Goal: Information Seeking & Learning: Learn about a topic

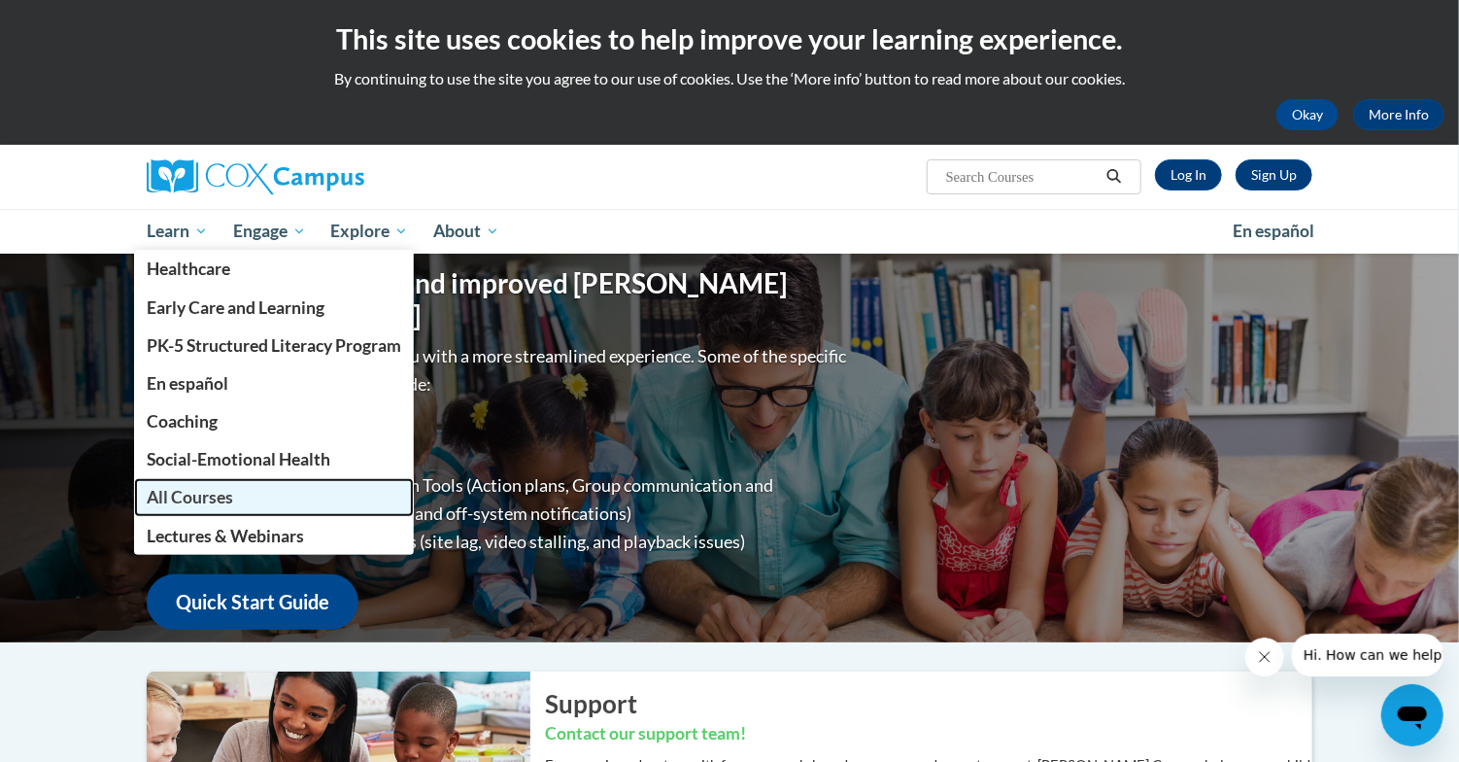
click at [183, 500] on span "All Courses" at bounding box center [190, 497] width 86 height 20
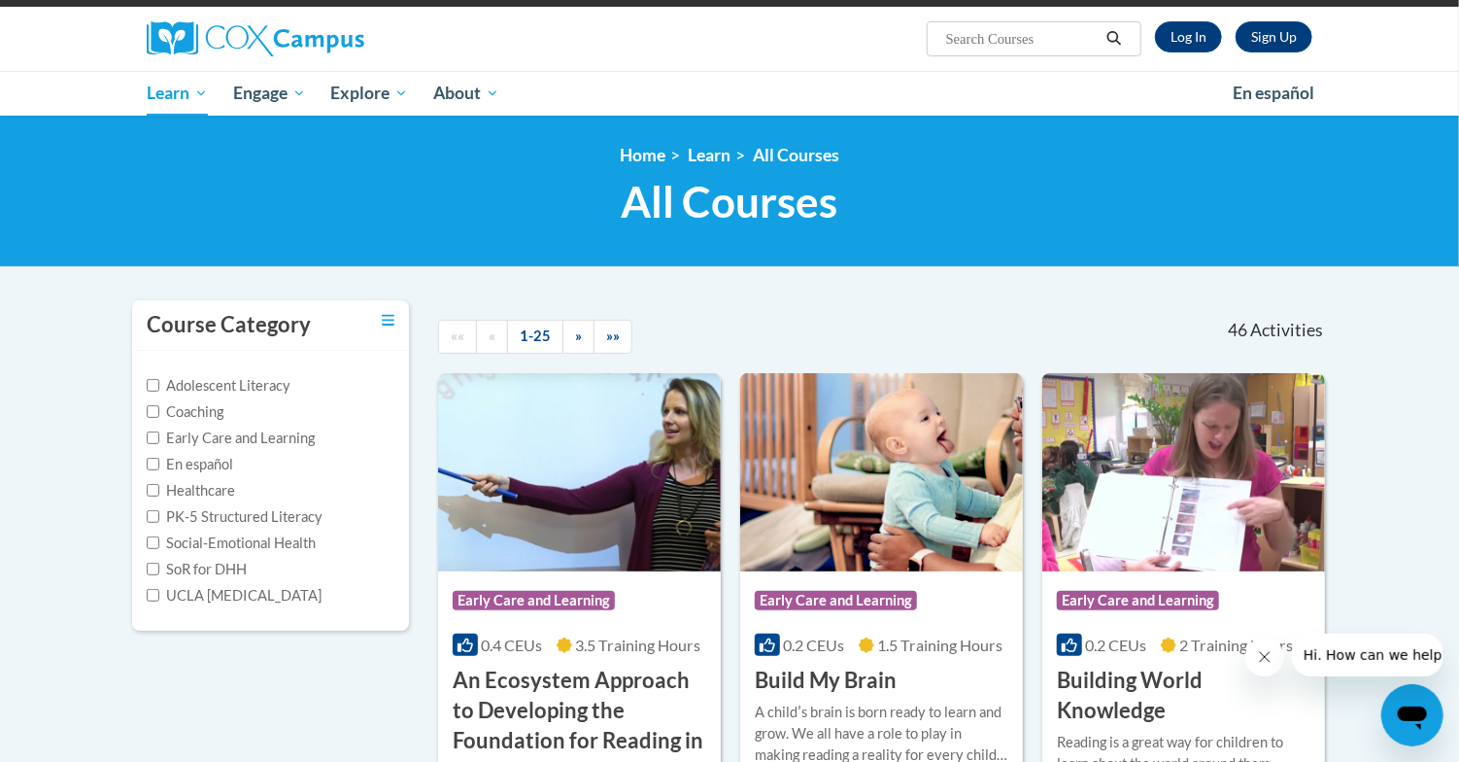
scroll to position [158, 0]
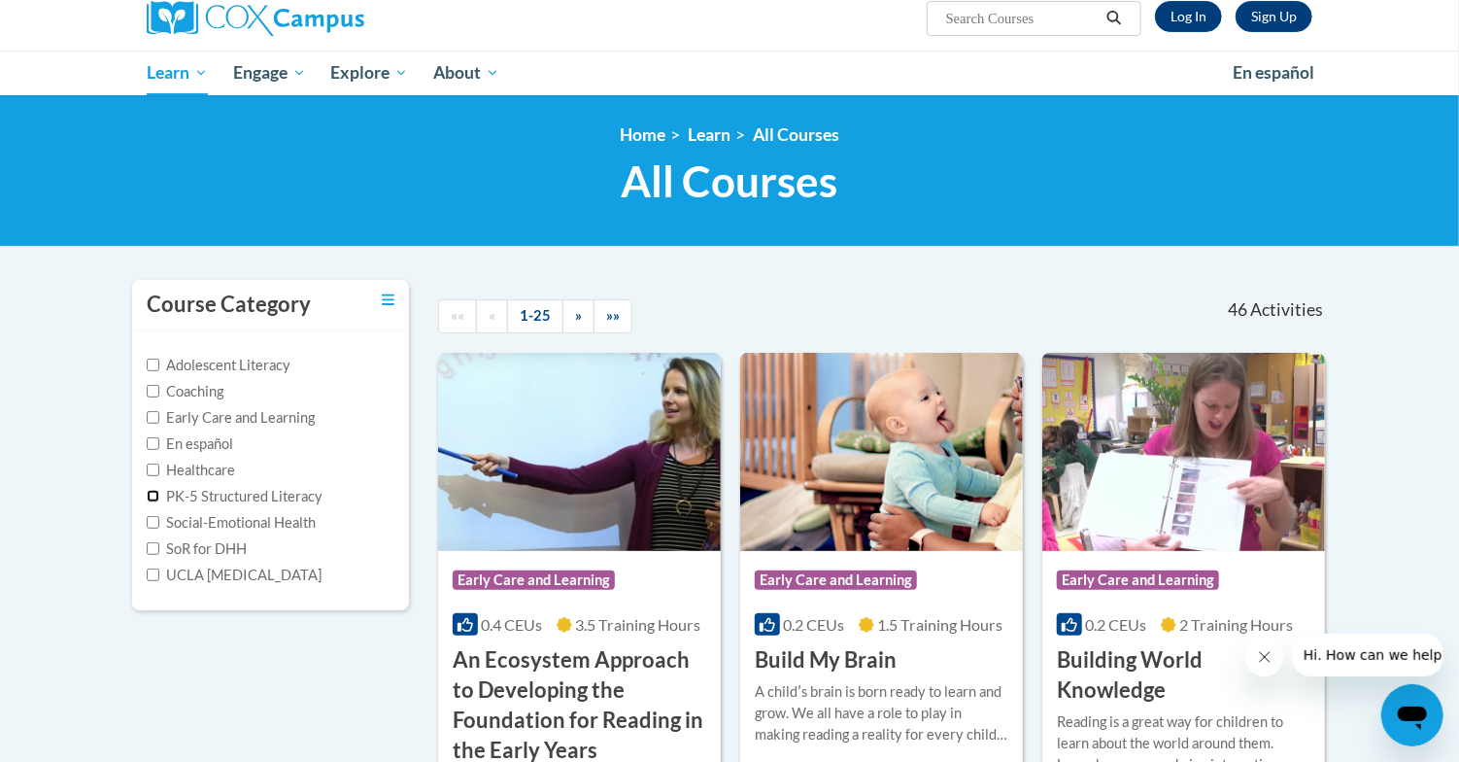
click at [152, 495] on input "PK-5 Structured Literacy" at bounding box center [153, 496] width 13 height 13
checkbox input "true"
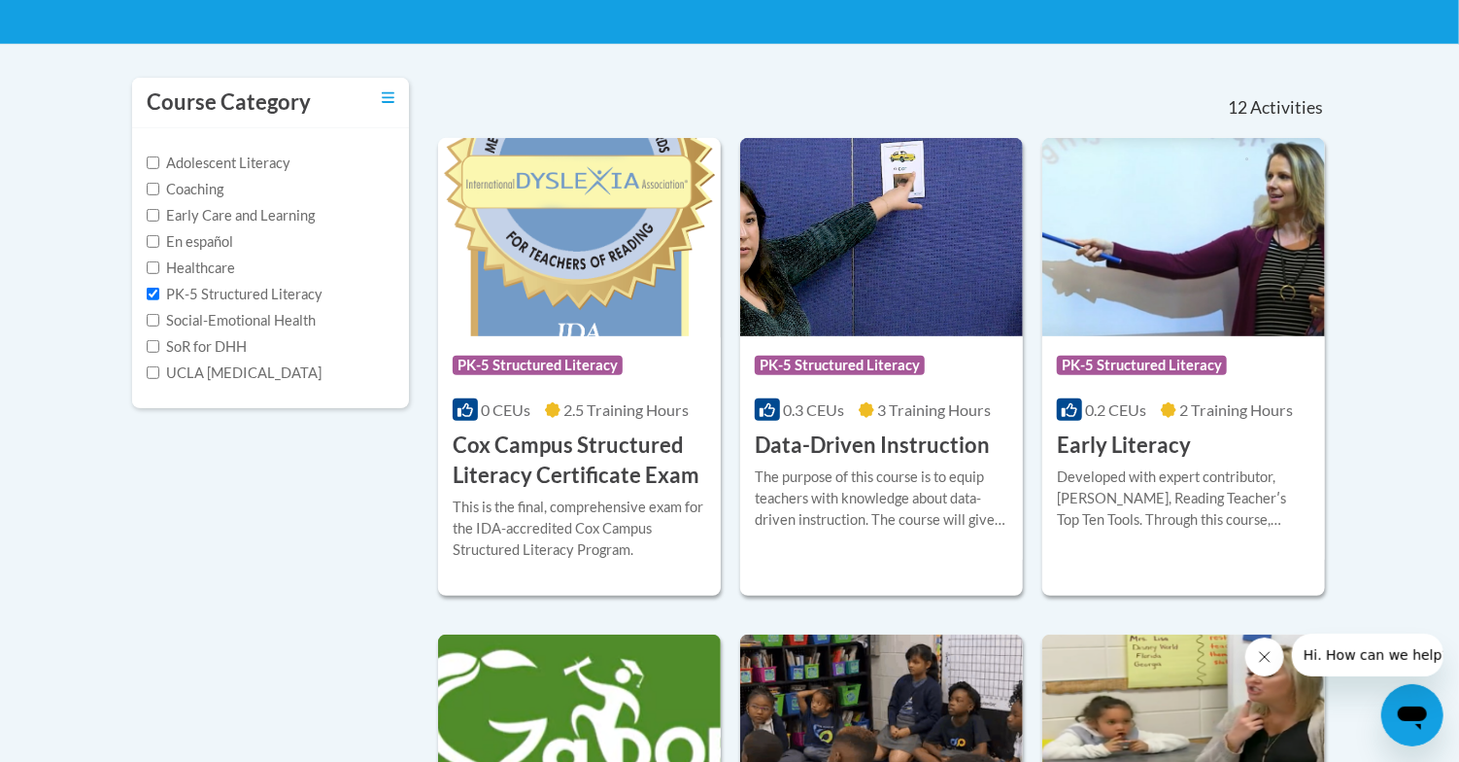
scroll to position [364, 0]
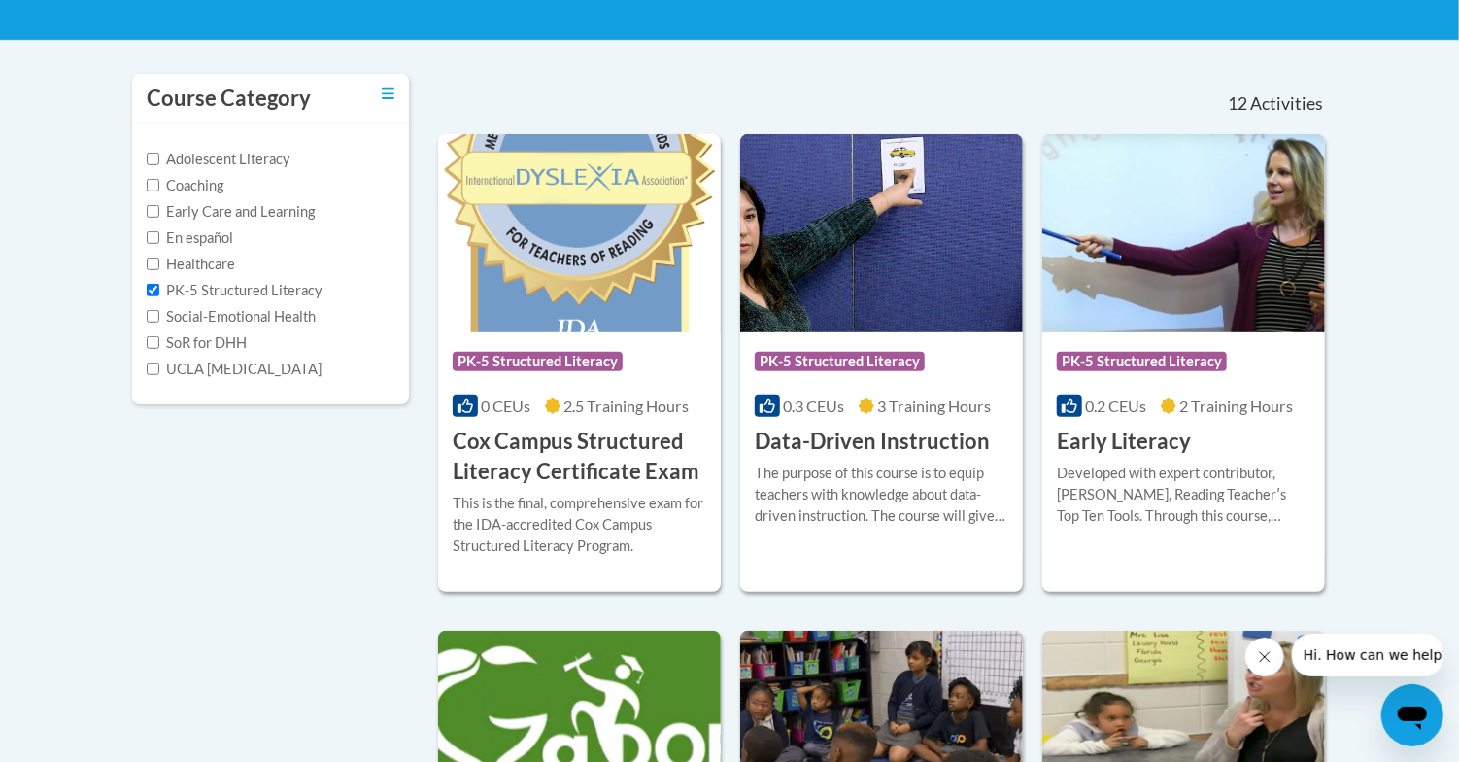
click at [153, 375] on label "UCLA [MEDICAL_DATA]" at bounding box center [234, 369] width 175 height 21
click at [153, 375] on input "UCLA [MEDICAL_DATA]" at bounding box center [153, 368] width 13 height 13
checkbox input "true"
click at [154, 288] on input "PK-5 Structured Literacy" at bounding box center [153, 290] width 13 height 13
checkbox input "false"
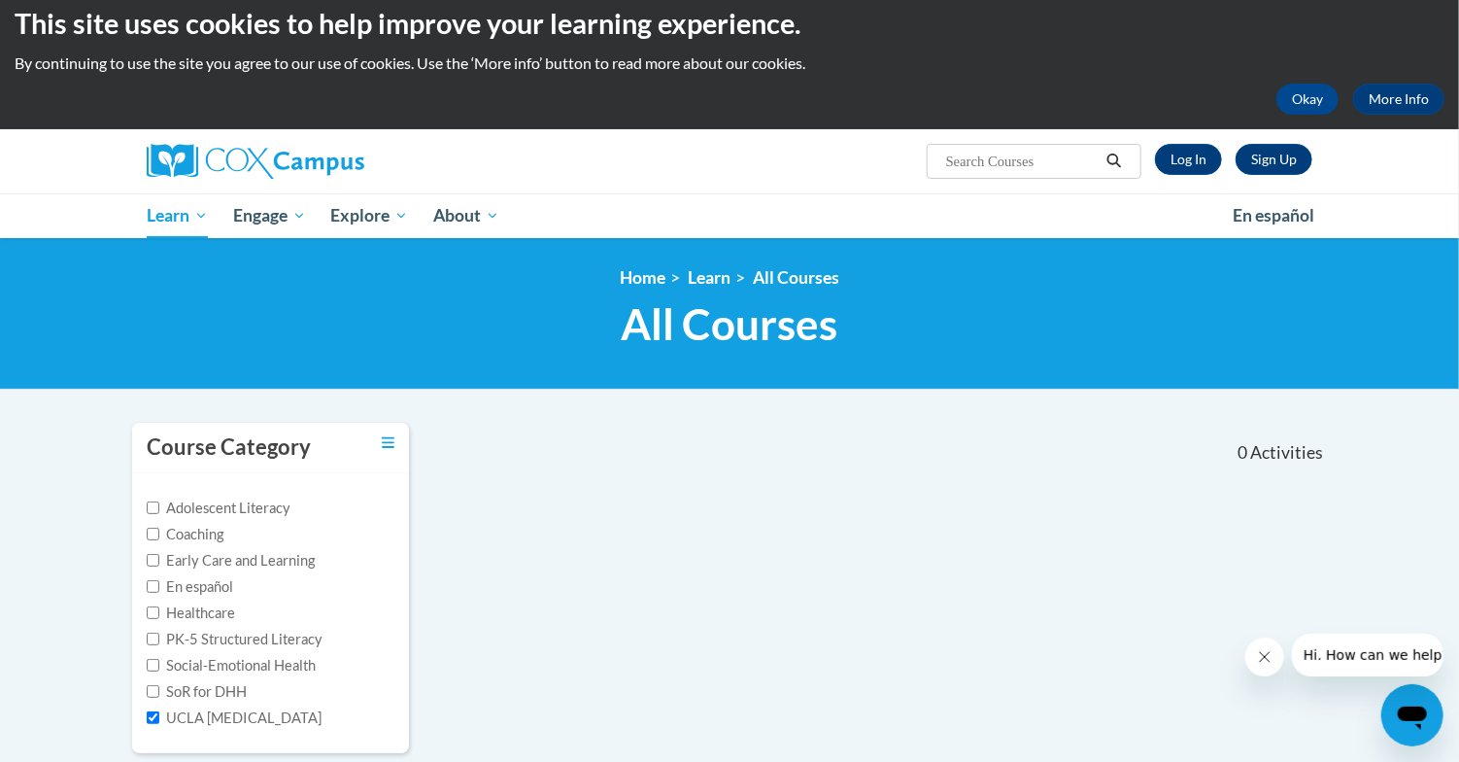
scroll to position [0, 0]
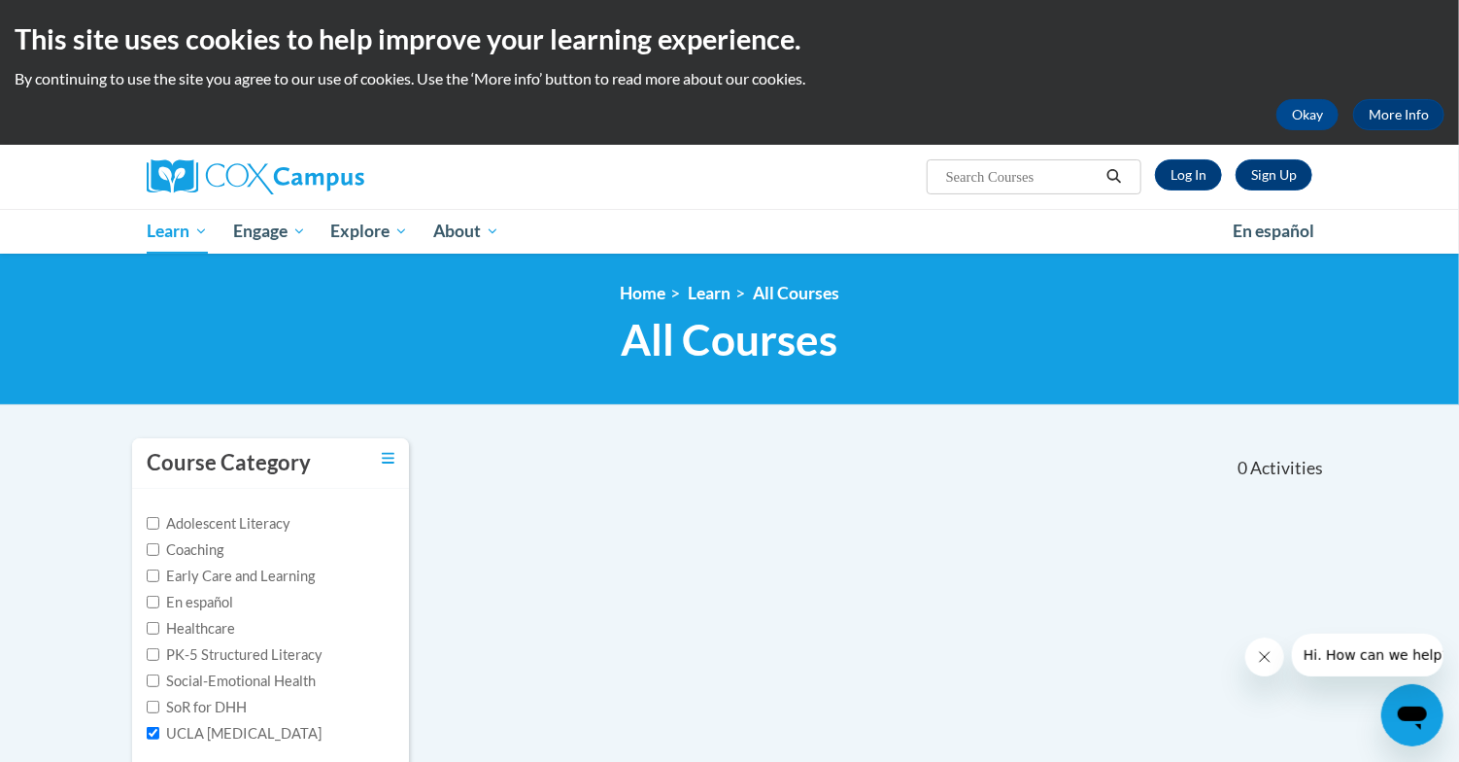
click at [64, 564] on body "This site uses cookies to help improve your learning experience. By continuing …" at bounding box center [729, 627] width 1459 height 1254
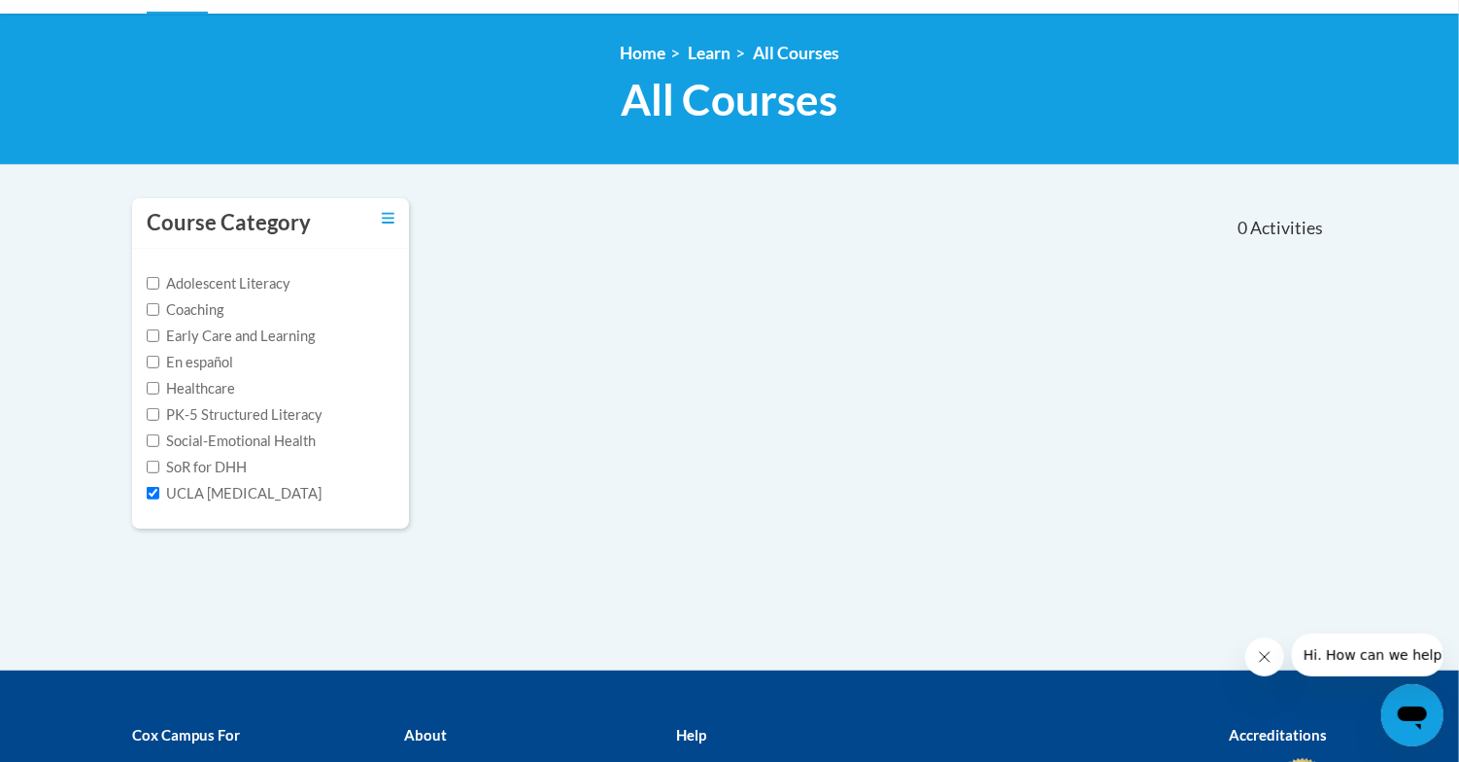
scroll to position [243, 0]
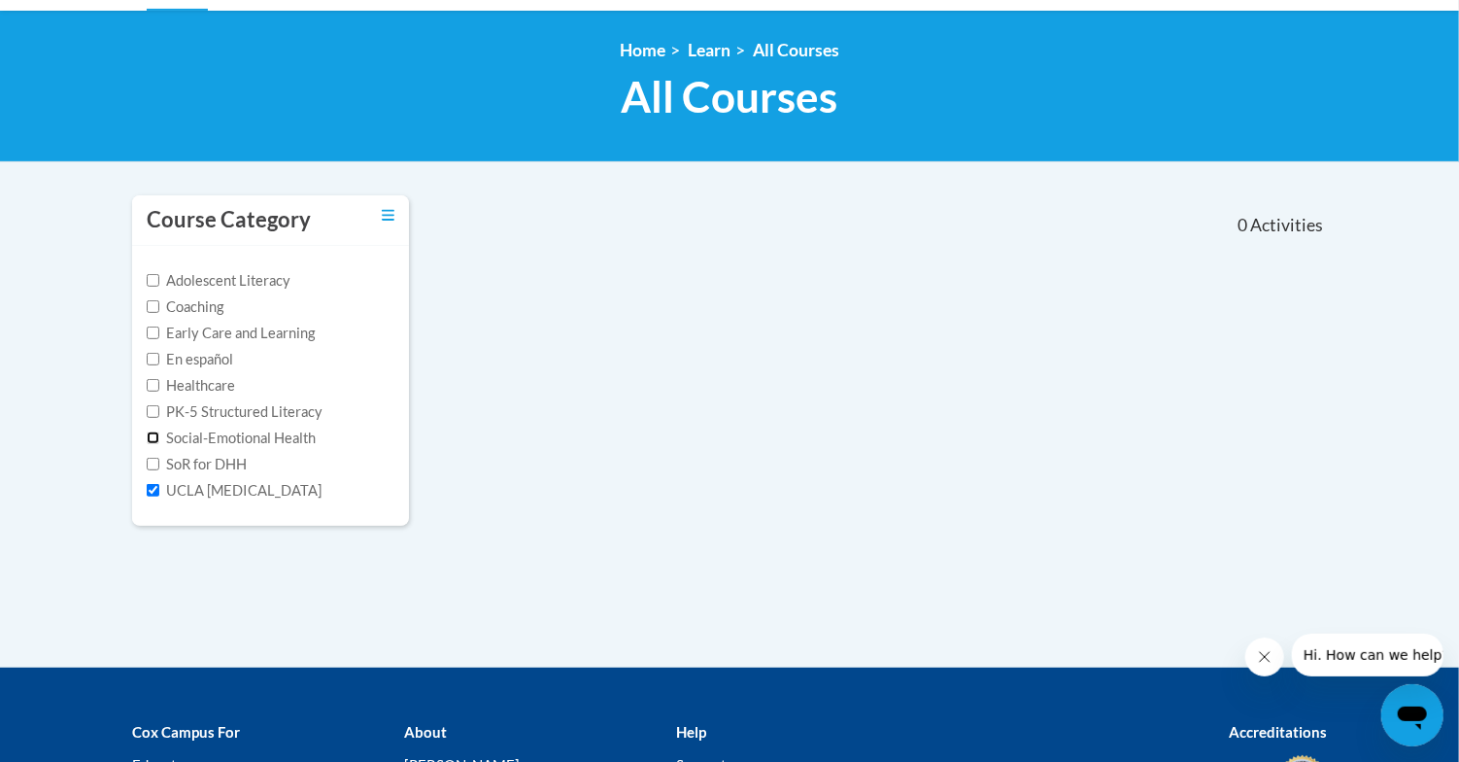
click at [149, 439] on input "Social-Emotional Health" at bounding box center [153, 437] width 13 height 13
checkbox input "true"
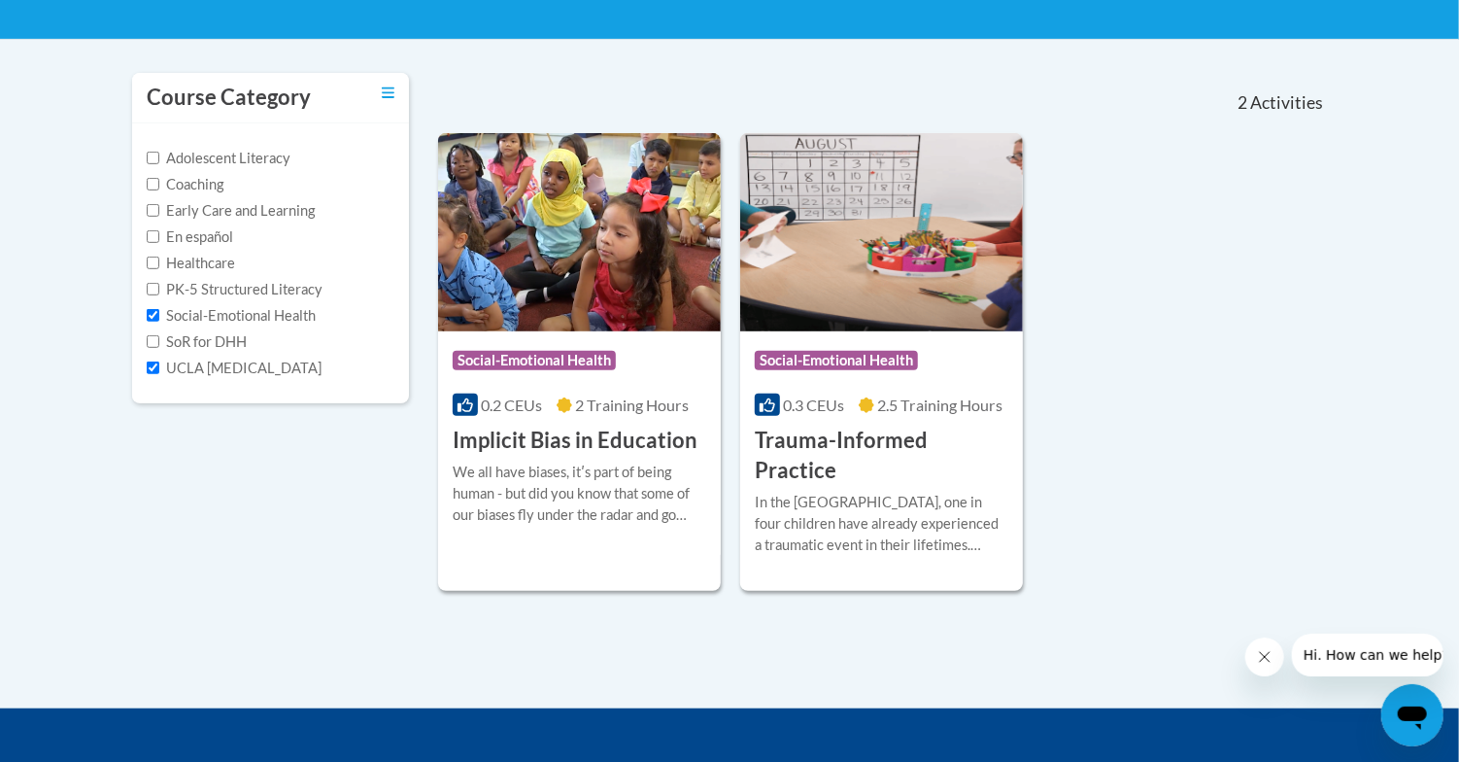
scroll to position [377, 0]
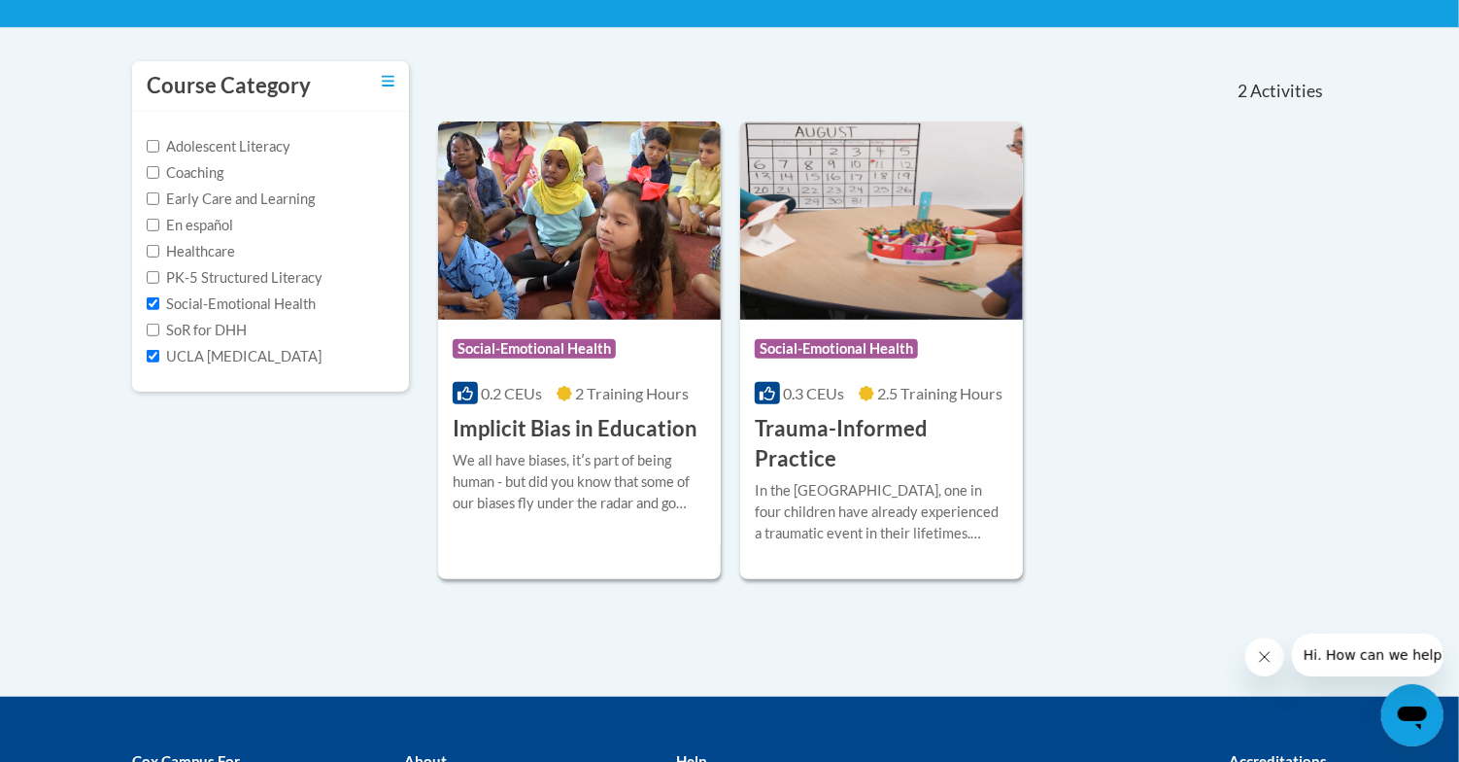
click at [151, 347] on label "UCLA [MEDICAL_DATA]" at bounding box center [234, 356] width 175 height 21
click at [151, 350] on input "UCLA [MEDICAL_DATA]" at bounding box center [153, 356] width 13 height 13
checkbox input "false"
click at [154, 273] on input "PK-5 Structured Literacy" at bounding box center [153, 277] width 13 height 13
checkbox input "true"
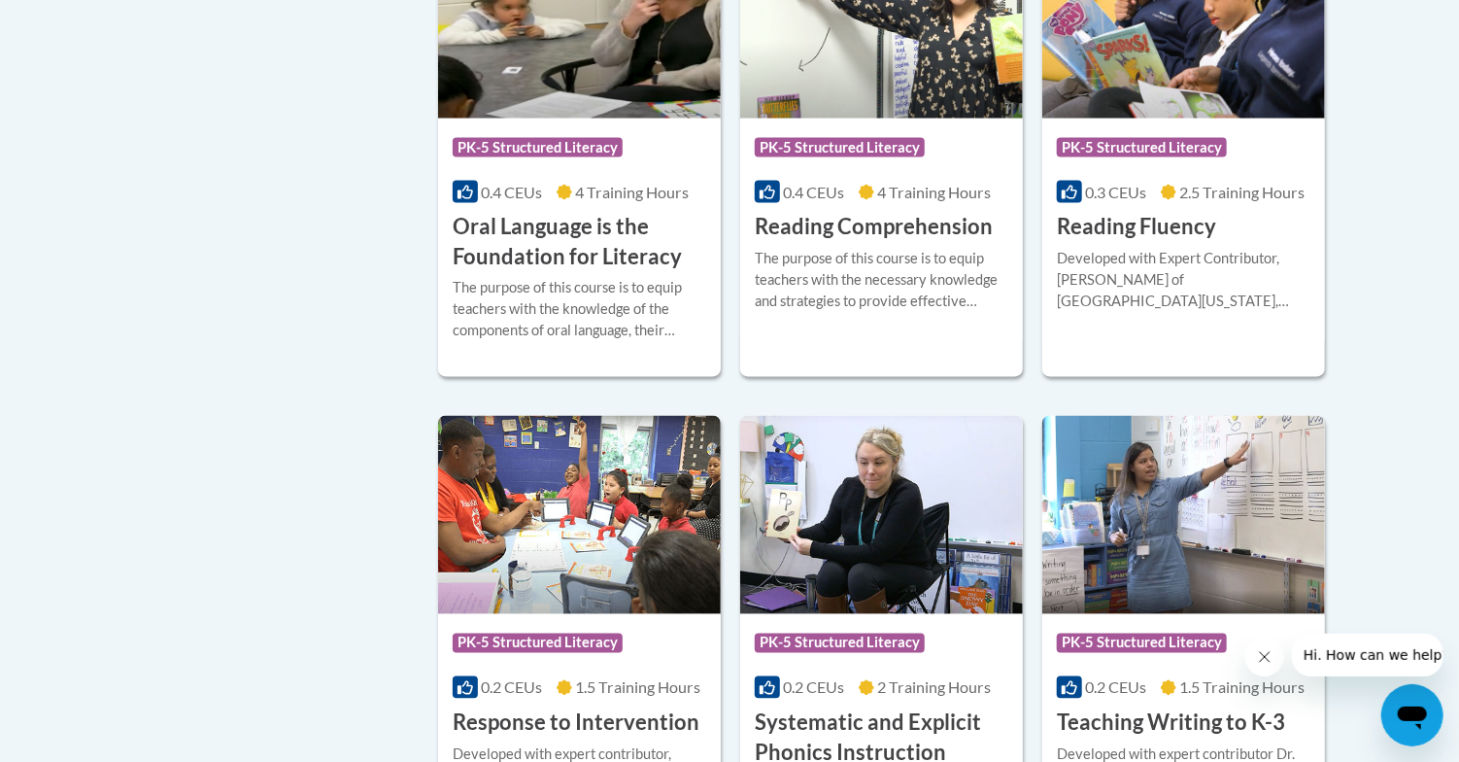
scroll to position [1599, 0]
